Goal: Register for event/course

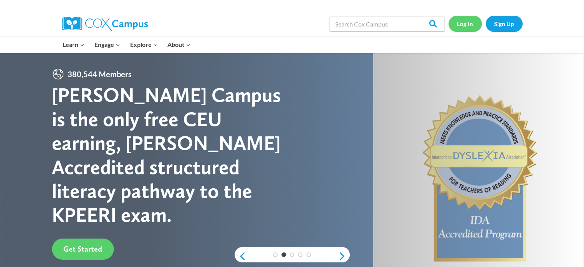
click at [464, 26] on link "Log In" at bounding box center [465, 24] width 33 height 16
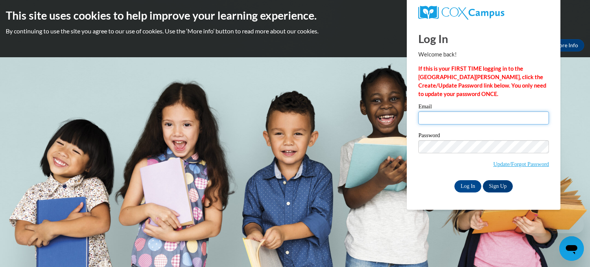
click at [441, 118] on input "Email" at bounding box center [483, 117] width 131 height 13
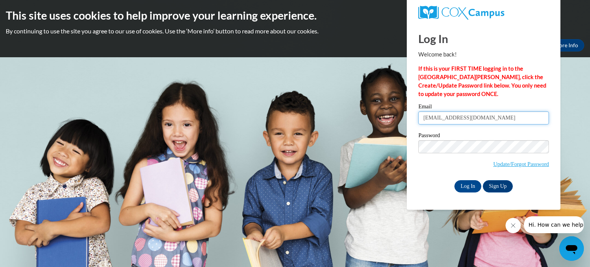
type input "[EMAIL_ADDRESS][DOMAIN_NAME]"
click at [331, 123] on body "This site uses cookies to help improve your learning experience. By continuing …" at bounding box center [295, 133] width 590 height 267
click at [325, 135] on body "This site uses cookies to help improve your learning experience. By continuing …" at bounding box center [295, 133] width 590 height 267
click at [470, 186] on input "Log In" at bounding box center [467, 186] width 27 height 12
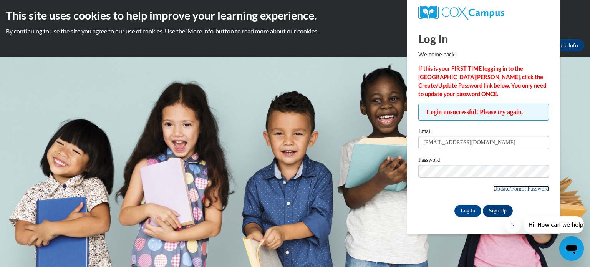
click at [497, 187] on link "Update/Forgot Password" at bounding box center [521, 189] width 56 height 6
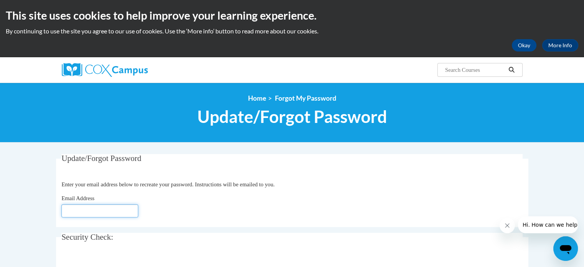
click at [115, 213] on input "Email Address" at bounding box center [99, 210] width 77 height 13
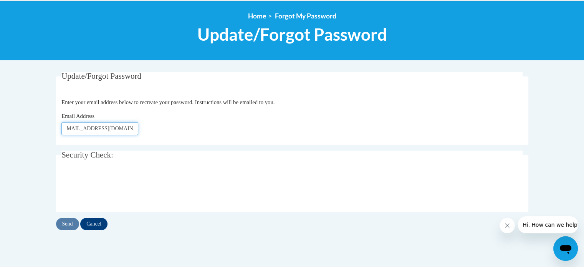
scroll to position [74, 0]
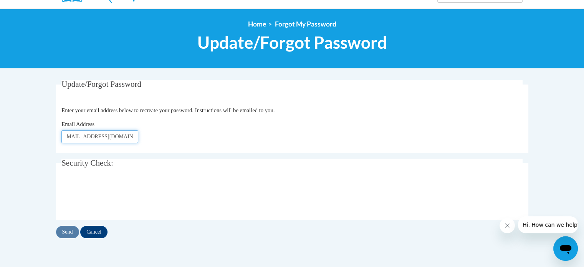
type input "msproudmomma1@gmail.com"
click at [66, 233] on input "Send" at bounding box center [67, 232] width 23 height 12
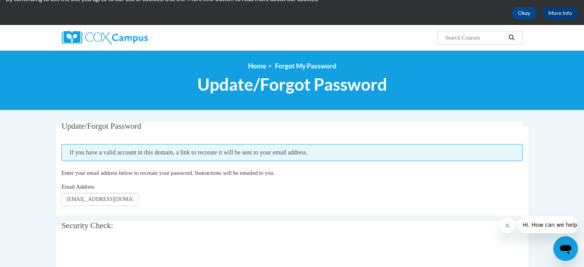
scroll to position [20, 0]
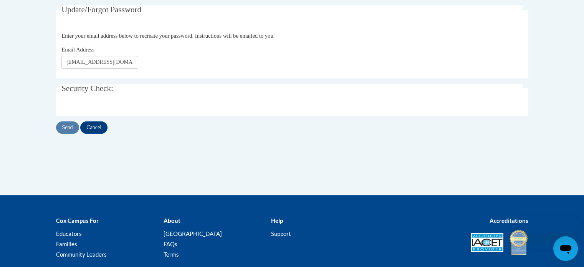
scroll to position [74, 0]
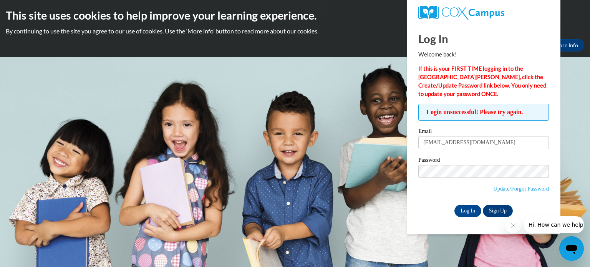
click at [423, 212] on div "Log In Sign Up" at bounding box center [483, 211] width 131 height 12
click at [469, 210] on input "Log In" at bounding box center [467, 211] width 27 height 12
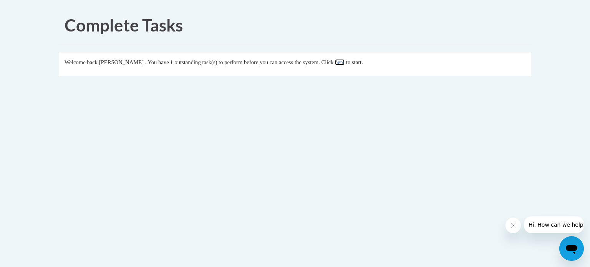
click at [345, 63] on link "here" at bounding box center [340, 62] width 10 height 6
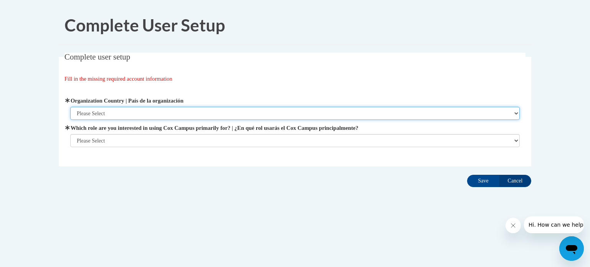
click at [517, 111] on select "Please Select United States | Estados Unidos Outside of the United States | Fue…" at bounding box center [295, 113] width 450 height 13
select select "ad49bcad-a171-4b2e-b99c-48b446064914"
click at [70, 107] on select "Please Select United States | Estados Unidos Outside of the United States | Fue…" at bounding box center [295, 113] width 450 height 13
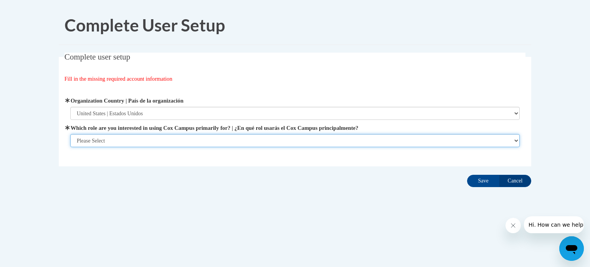
click at [518, 140] on select "Please Select College/University | Colegio/Universidad Community/Nonprofit Part…" at bounding box center [295, 140] width 450 height 13
select select "fbf2d438-af2f-41f8-98f1-81c410e29de3"
click at [70, 147] on select "Please Select College/University | Colegio/Universidad Community/Nonprofit Part…" at bounding box center [295, 140] width 450 height 13
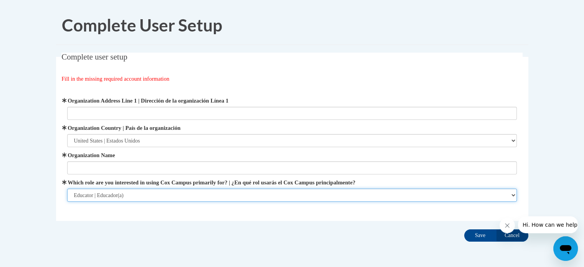
click at [513, 193] on select "Please Select College/University | Colegio/Universidad Community/Nonprofit Part…" at bounding box center [292, 195] width 450 height 13
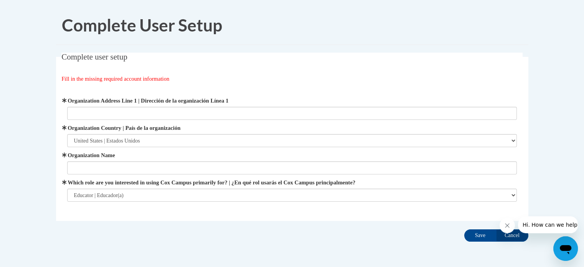
click at [552, 174] on body "Complete User Setup Complete user setup Fill in the missing required account in…" at bounding box center [292, 148] width 584 height 296
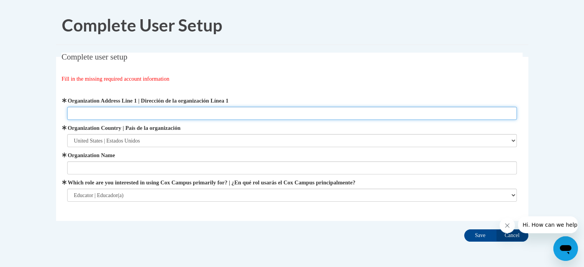
click at [319, 112] on input "Organization Address Line 1 | Dirección de la organización Línea 1" at bounding box center [292, 113] width 450 height 13
type input "215 ms drive"
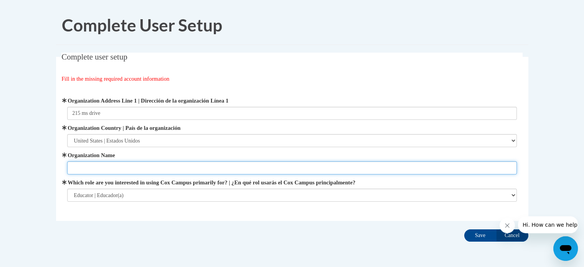
click at [290, 171] on input "Organization Name" at bounding box center [292, 167] width 450 height 13
type input "bryant turner"
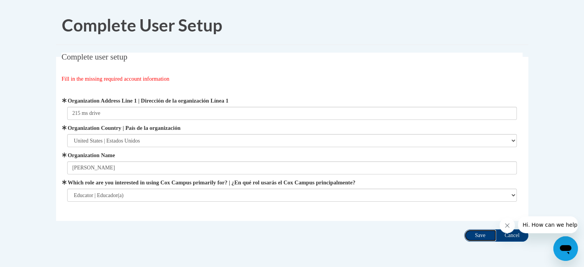
click at [481, 232] on input "Save" at bounding box center [480, 235] width 32 height 12
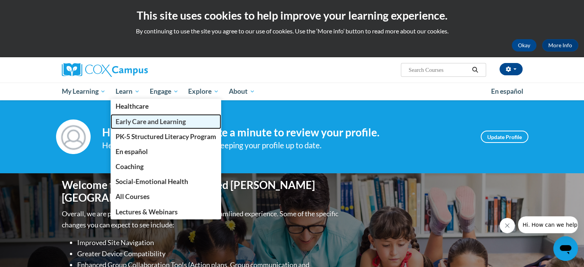
click at [143, 121] on span "Early Care and Learning" at bounding box center [151, 122] width 70 height 8
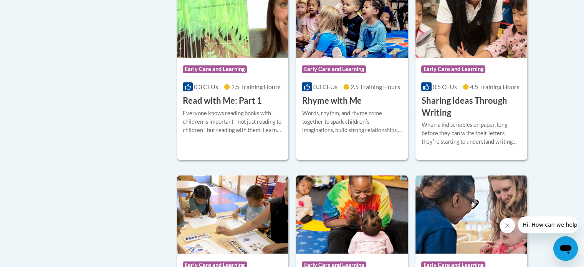
scroll to position [960, 0]
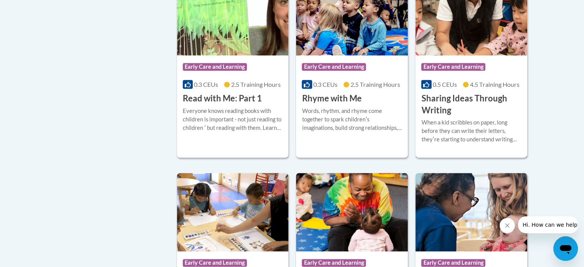
click at [440, 106] on h3 "Sharing Ideas Through Writing" at bounding box center [471, 105] width 100 height 24
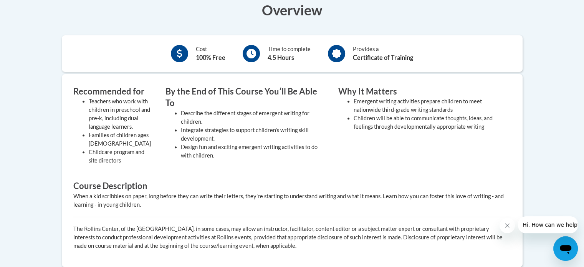
scroll to position [142, 0]
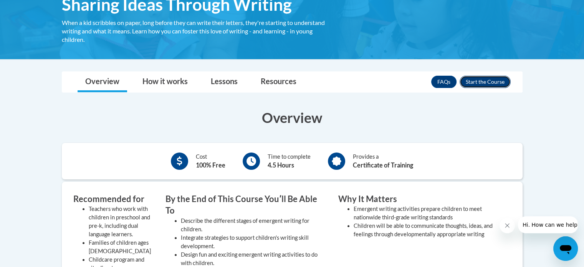
click at [487, 79] on button "Enroll" at bounding box center [485, 82] width 51 height 12
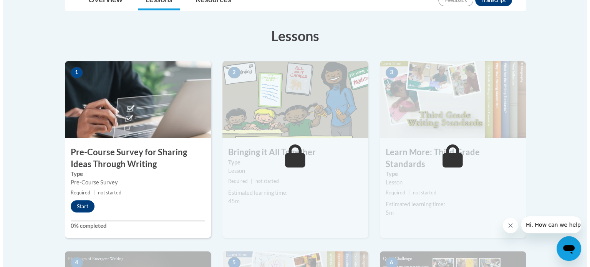
scroll to position [196, 0]
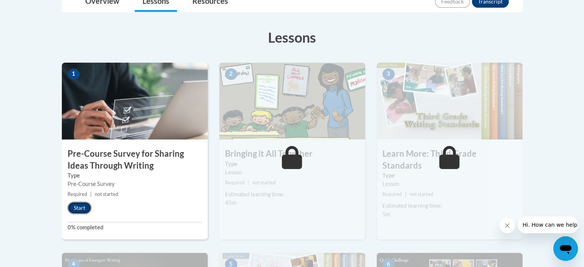
click at [85, 203] on button "Start" at bounding box center [80, 208] width 24 height 12
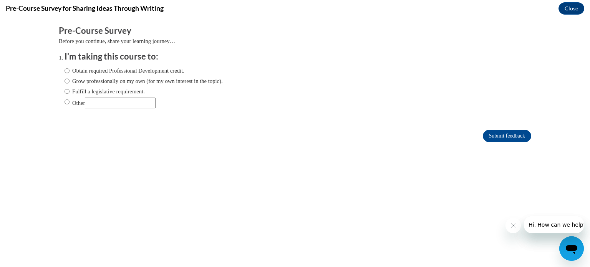
scroll to position [0, 0]
click at [65, 70] on input "Obtain required Professional Development credit." at bounding box center [67, 70] width 5 height 8
radio input "true"
click at [499, 135] on input "Submit feedback" at bounding box center [507, 136] width 48 height 12
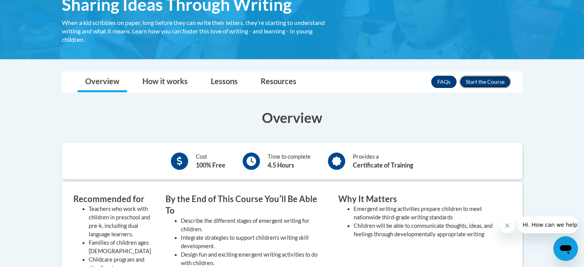
click at [478, 79] on button "Enroll" at bounding box center [485, 82] width 51 height 12
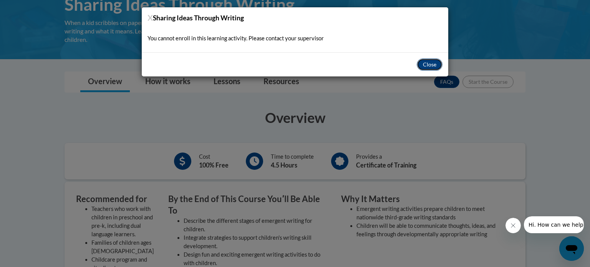
click at [430, 62] on button "Close" at bounding box center [430, 64] width 26 height 12
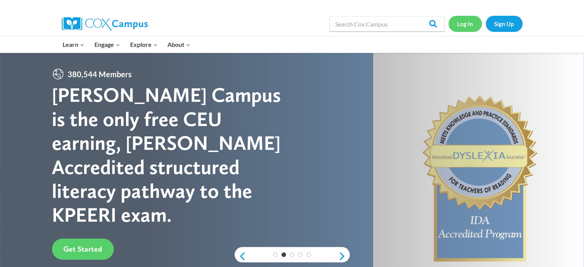
click at [458, 27] on link "Log In" at bounding box center [465, 24] width 33 height 16
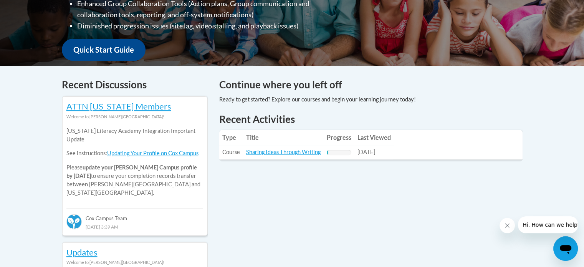
scroll to position [264, 0]
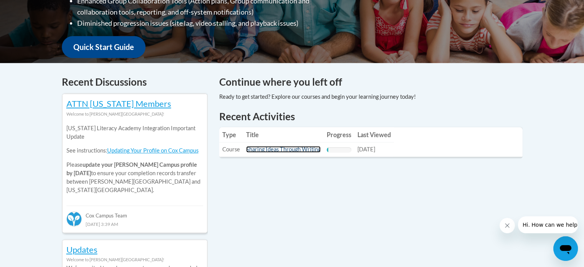
click at [272, 147] on link "Sharing Ideas Through Writing" at bounding box center [283, 149] width 75 height 7
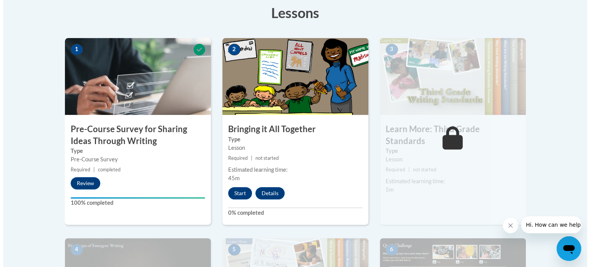
scroll to position [269, 0]
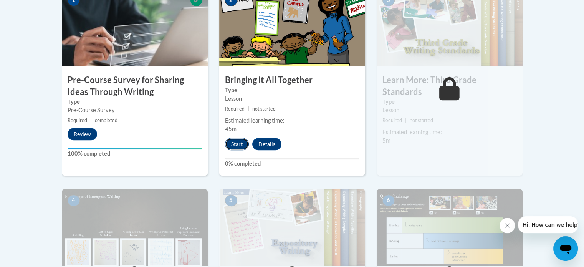
click at [238, 145] on button "Start" at bounding box center [237, 144] width 24 height 12
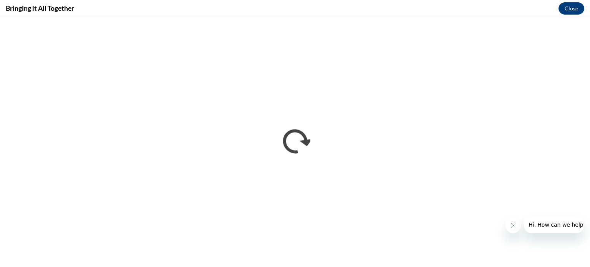
scroll to position [0, 0]
